Goal: Information Seeking & Learning: Learn about a topic

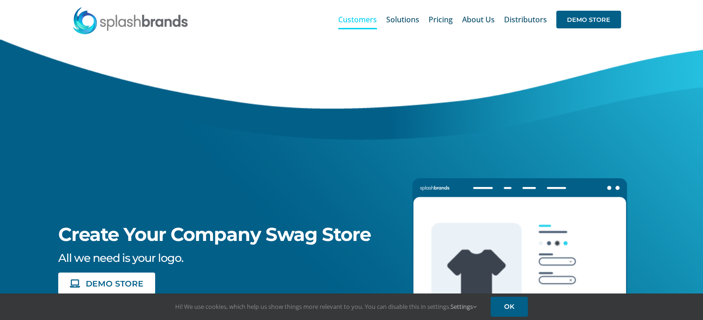
click at [364, 16] on span "Customers" at bounding box center [357, 19] width 39 height 7
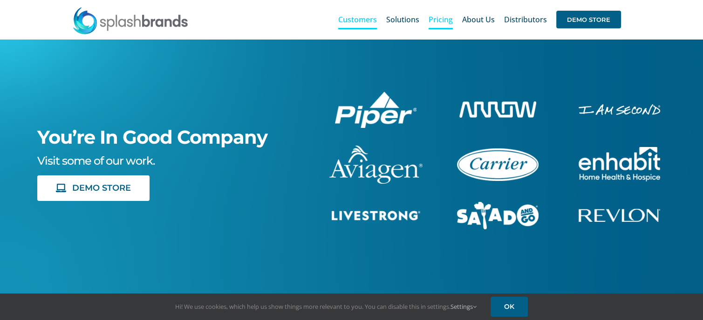
click at [443, 20] on span "Pricing" at bounding box center [440, 19] width 24 height 7
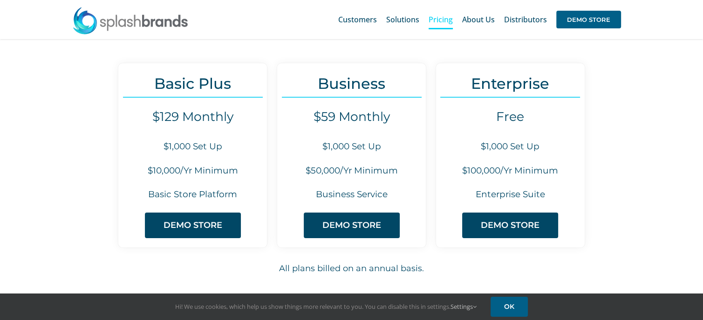
scroll to position [86, 0]
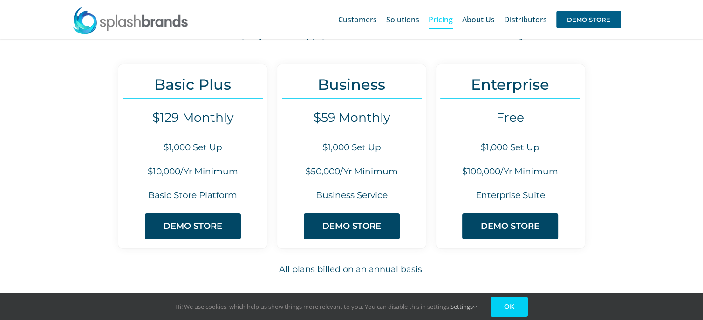
click at [507, 307] on link "OK" at bounding box center [508, 307] width 37 height 20
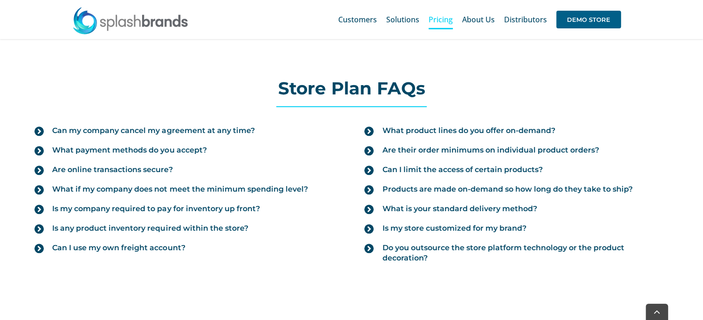
scroll to position [1024, 0]
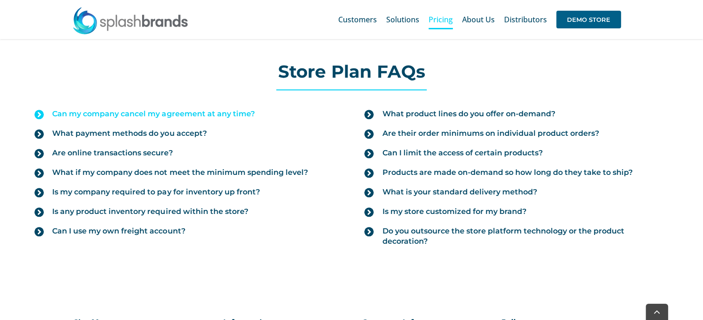
click at [118, 111] on span "Can my company cancel my agreement at any time?" at bounding box center [153, 114] width 202 height 10
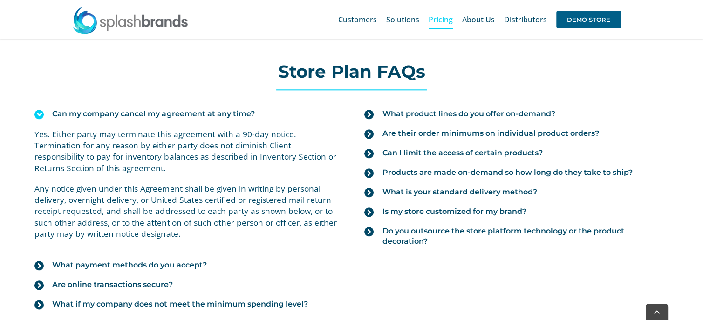
scroll to position [1071, 0]
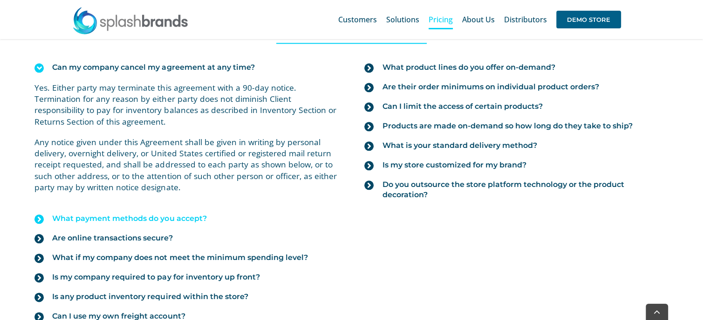
click at [167, 217] on span "What payment methods do you accept?" at bounding box center [129, 219] width 154 height 10
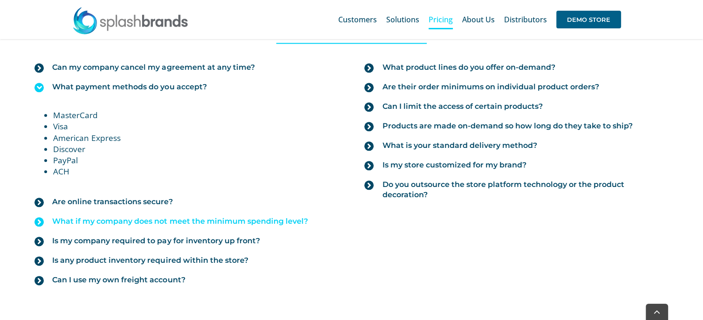
click at [159, 221] on span "What if my company does not meet the minimum spending level?" at bounding box center [179, 222] width 255 height 10
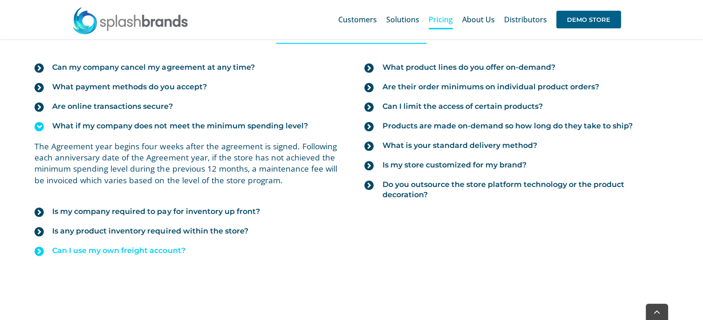
click at [116, 250] on span "Can I use my own freight account?" at bounding box center [118, 251] width 133 height 10
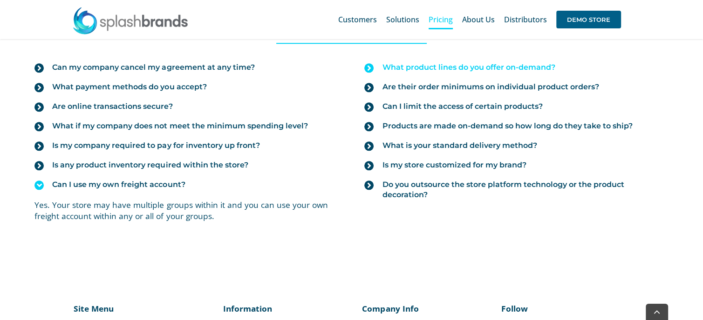
click at [414, 62] on span "What product lines do you offer on-demand?" at bounding box center [468, 67] width 173 height 10
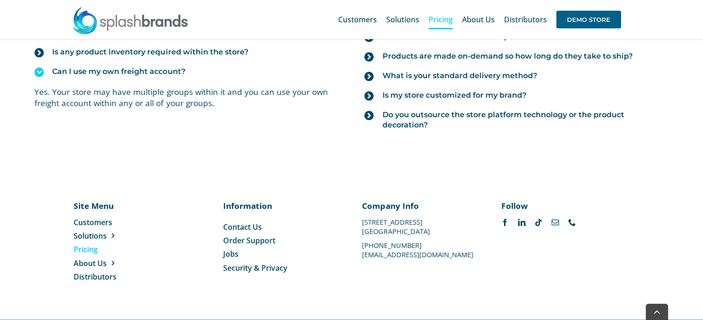
scroll to position [1194, 0]
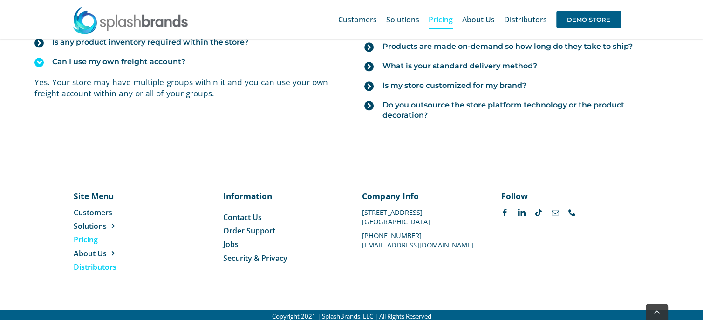
click at [93, 262] on span "Distributors" at bounding box center [95, 267] width 43 height 10
